Goal: Navigation & Orientation: Find specific page/section

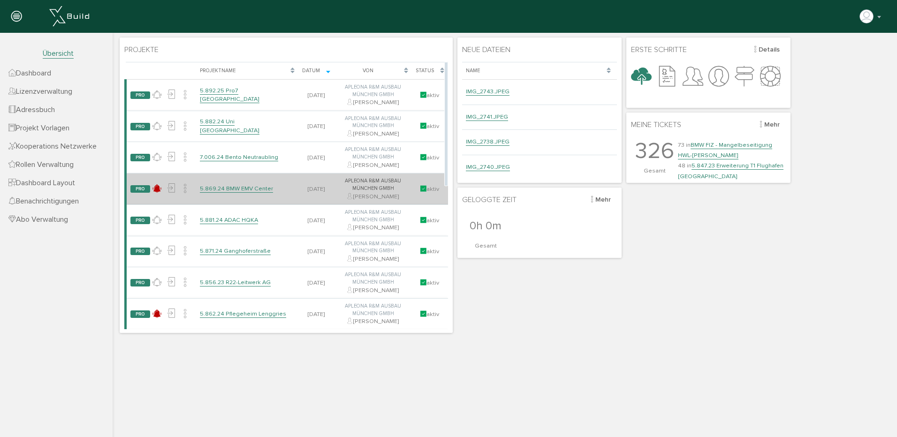
click at [239, 188] on link "5.869.24 BMW EMV Center" at bounding box center [236, 189] width 73 height 8
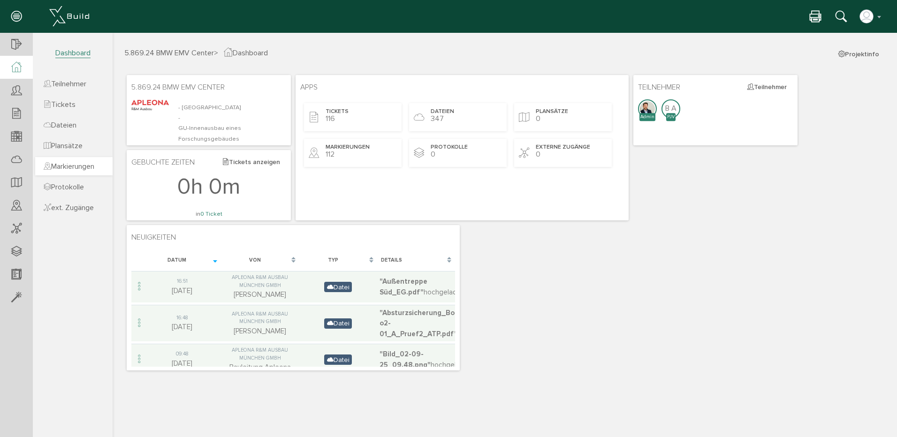
click at [81, 164] on span "Markierungen" at bounding box center [69, 166] width 51 height 9
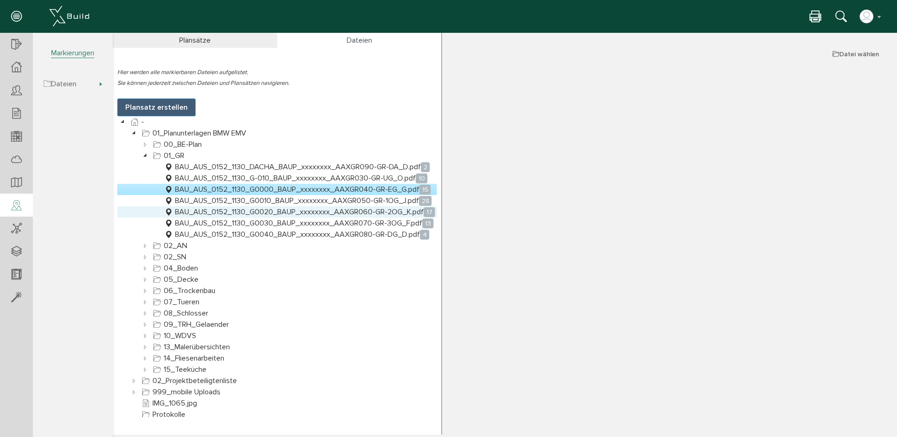
click at [235, 209] on link "BAU_AUS_0152_1130_G0020_BAUP_xxxxxxxx_AAXGR060-GR-2OG_K.pdf 17" at bounding box center [299, 211] width 274 height 11
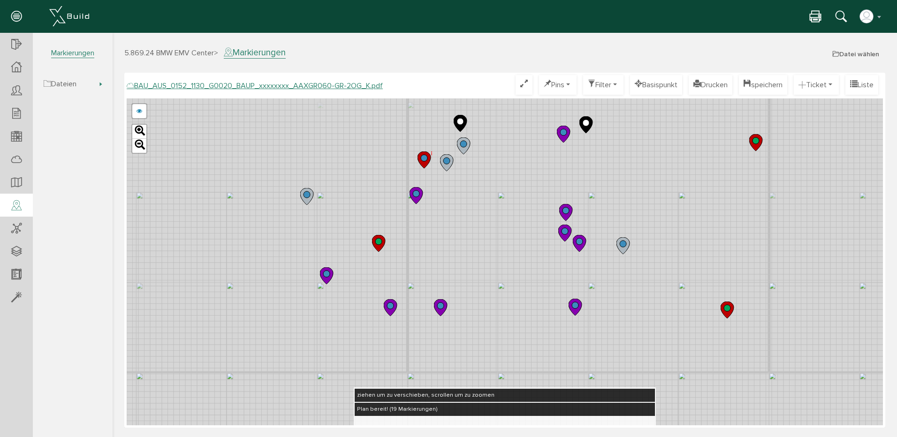
drag, startPoint x: 549, startPoint y: 172, endPoint x: 543, endPoint y: 291, distance: 118.8
click at [543, 291] on div "BAU_AUS_0152_1130_G0020_BAUP_xxxxxxxx_AAXGR060-GR-2OG_E.pdf abbrechen Leaflet" at bounding box center [505, 261] width 756 height 327
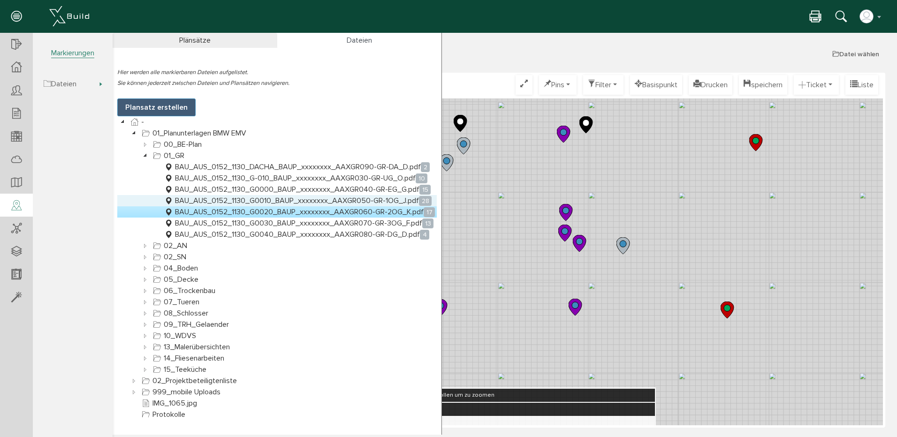
click at [211, 198] on link "BAU_AUS_0152_1130_G0010_BAUP_xxxxxxxx_AAXGR050-GR-1OG_J.pdf 28" at bounding box center [297, 200] width 271 height 11
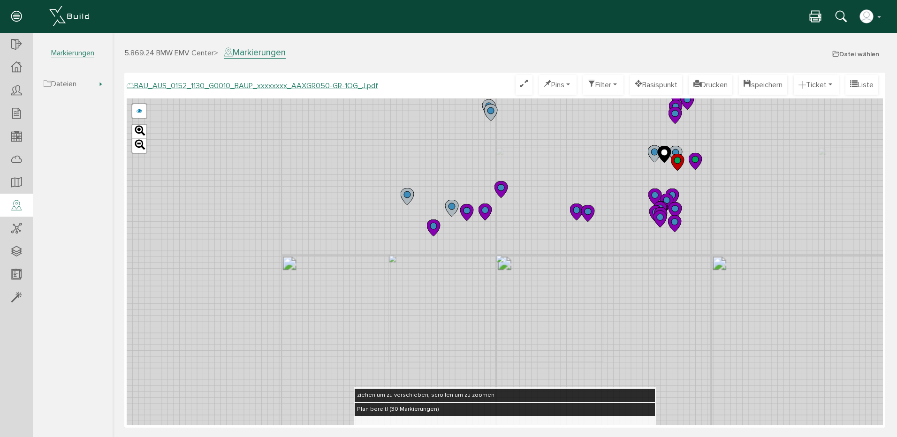
drag, startPoint x: 453, startPoint y: 142, endPoint x: 527, endPoint y: 440, distance: 306.8
click at [527, 435] on html "erweiterte Suche Datum durchsuchen Deadline durchsuchen Vorgängerversionen durc…" at bounding box center [505, 234] width 784 height 402
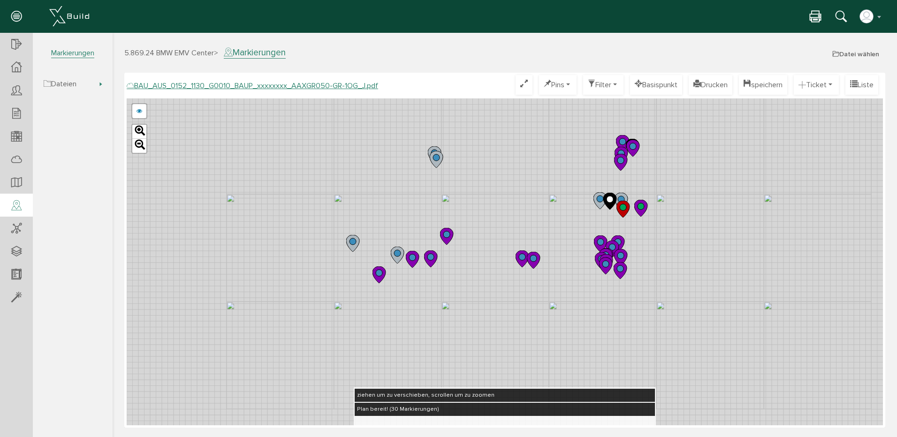
drag, startPoint x: 541, startPoint y: 299, endPoint x: 429, endPoint y: 145, distance: 190.3
click at [97, 253] on div at bounding box center [97, 253] width 0 height 0
